Goal: Find specific page/section: Find specific page/section

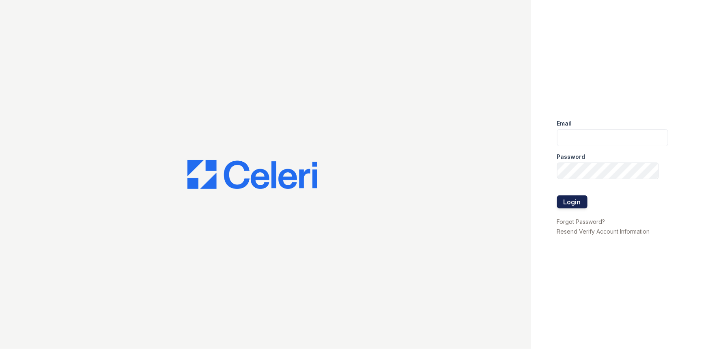
type input "[EMAIL_ADDRESS][DOMAIN_NAME]"
click at [579, 201] on button "Login" at bounding box center [572, 201] width 30 height 13
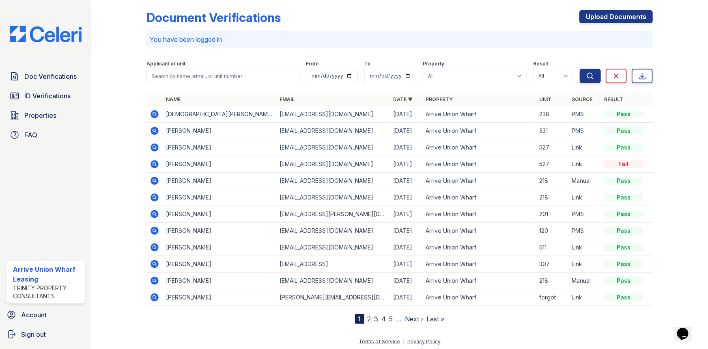
scroll to position [8, 0]
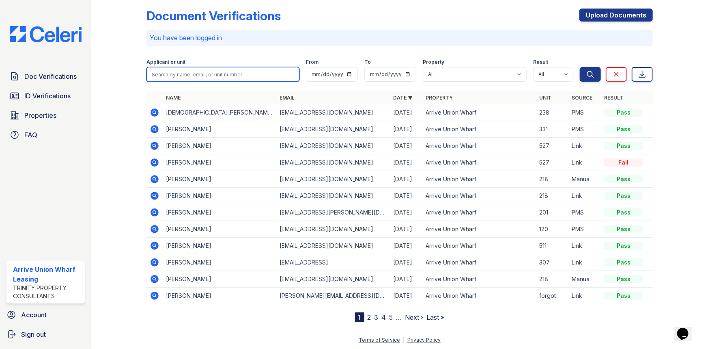
click at [203, 76] on input "search" at bounding box center [222, 74] width 153 height 15
type input "[PERSON_NAME]"
click at [580, 67] on button "Search" at bounding box center [590, 74] width 21 height 15
